Goal: Task Accomplishment & Management: Manage account settings

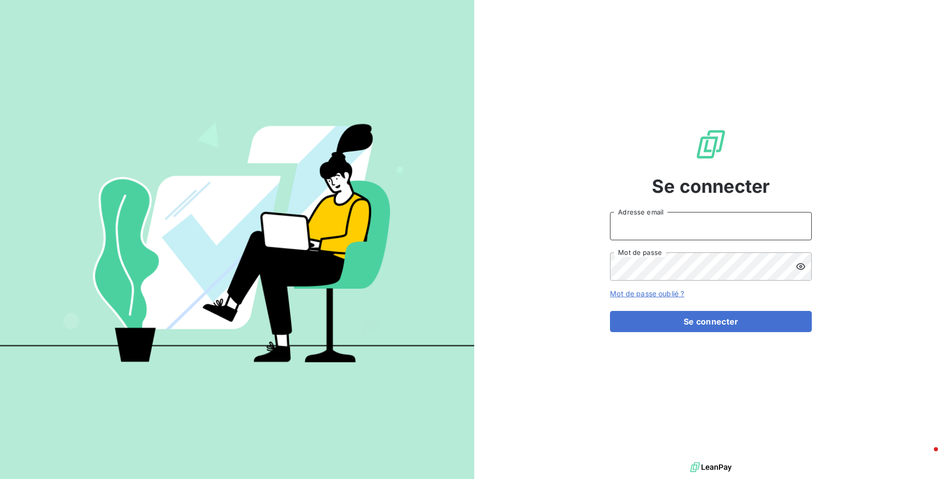
click at [717, 229] on input "Adresse email" at bounding box center [711, 226] width 202 height 28
type input "[EMAIL_ADDRESS][DOMAIN_NAME]"
drag, startPoint x: 528, startPoint y: 231, endPoint x: 539, endPoint y: 231, distance: 10.6
click at [528, 231] on div "Se connecter [EMAIL_ADDRESS][DOMAIN_NAME] Adresse email Mot de passe Mot de pas…" at bounding box center [711, 230] width 474 height 460
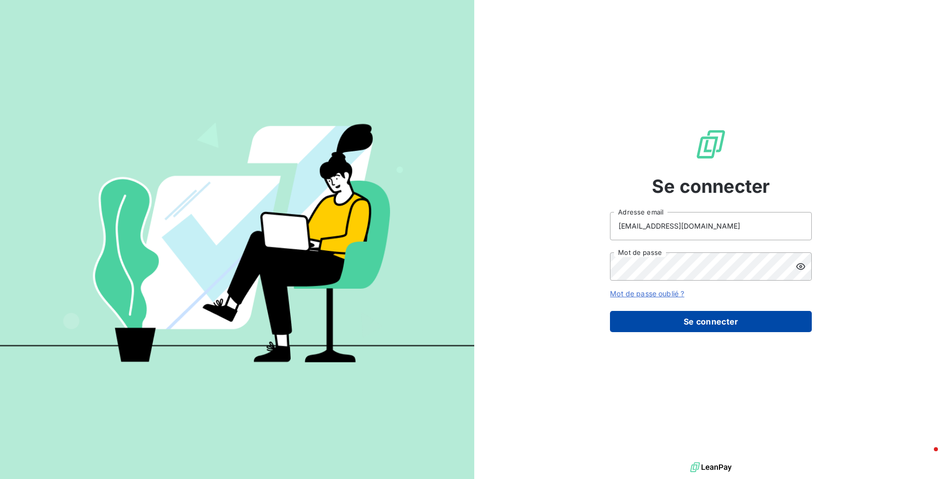
click at [737, 327] on button "Se connecter" at bounding box center [711, 321] width 202 height 21
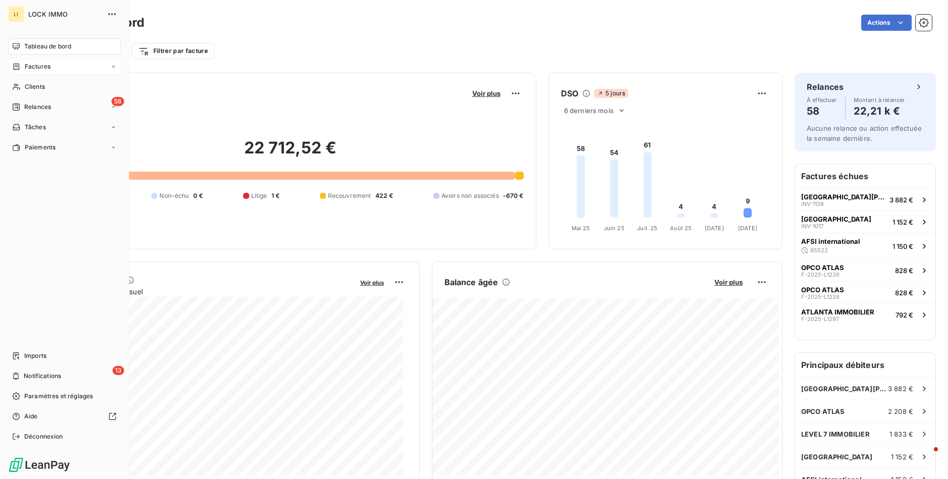
click at [36, 67] on span "Factures" at bounding box center [38, 66] width 26 height 9
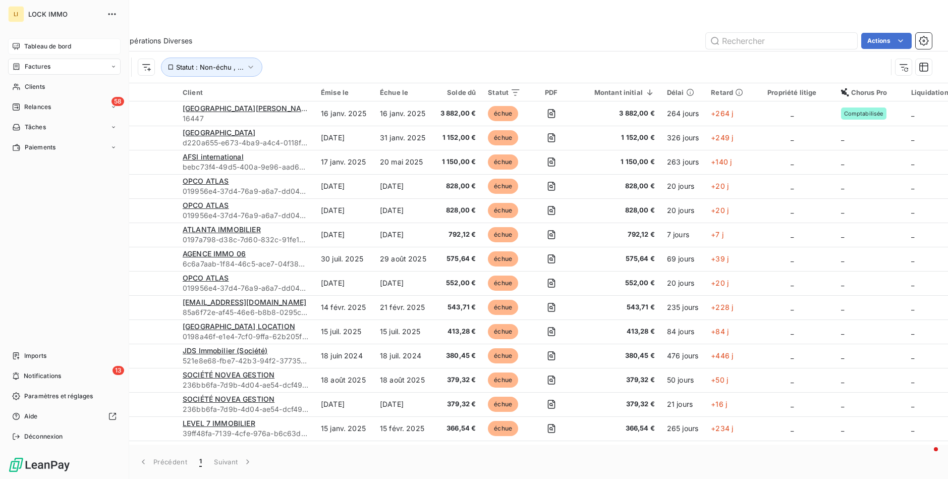
click at [36, 45] on span "Tableau de bord" at bounding box center [47, 46] width 47 height 9
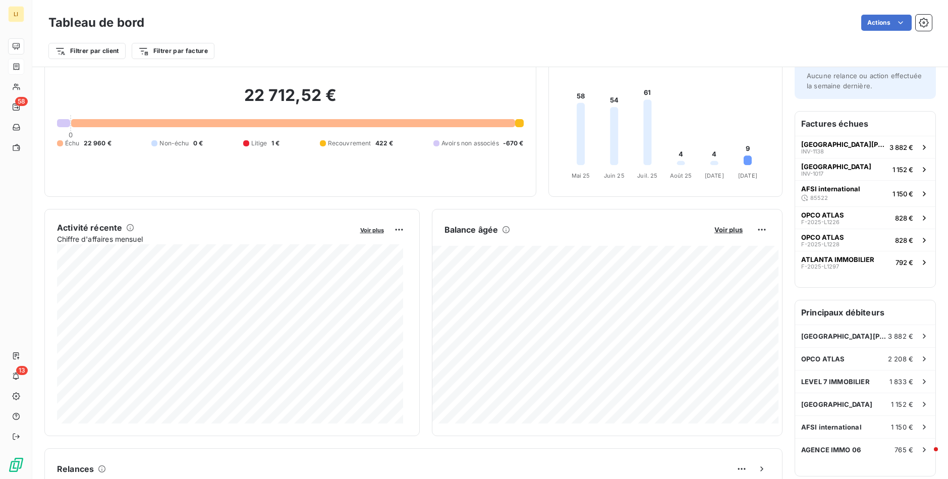
scroll to position [51, 0]
